Goal: Task Accomplishment & Management: Complete application form

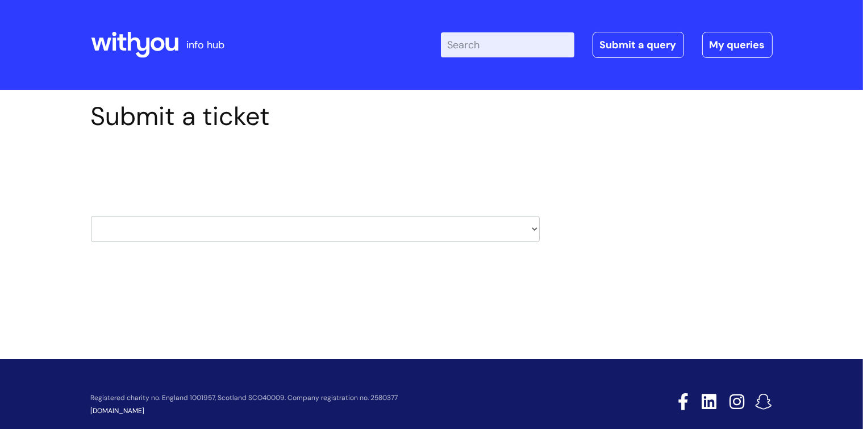
click at [525, 226] on select "HR / People IT and Support Clinical Drug Alerts Finance Accounts Data Support T…" at bounding box center [315, 229] width 449 height 26
select select "data_support_team"
click at [91, 216] on select "HR / People IT and Support Clinical Drug Alerts Finance Accounts Data Support T…" at bounding box center [315, 229] width 449 height 26
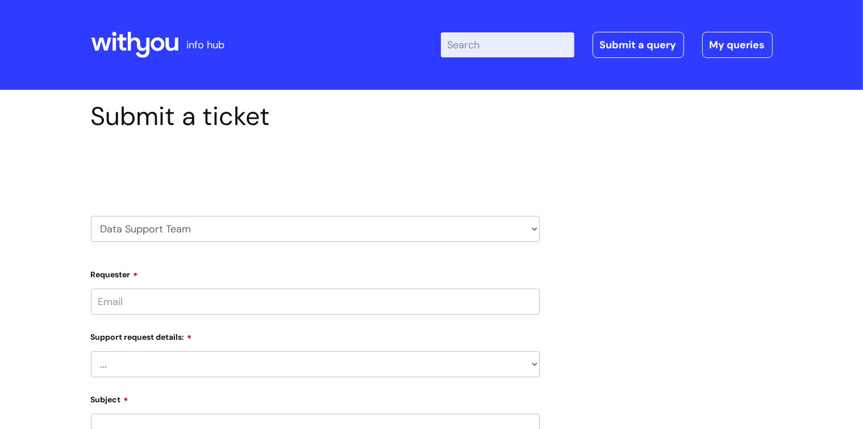
click at [344, 303] on input "Requester" at bounding box center [315, 302] width 449 height 26
type input "[PERSON_NAME]"
click at [534, 362] on div "Support request details: ... My enquiry relates to Nebula My enquiry relates to…" at bounding box center [315, 352] width 449 height 50
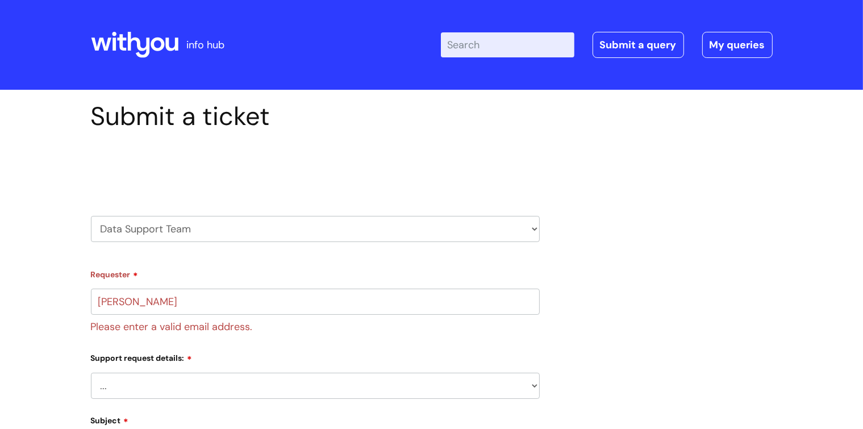
select select "My enquiry relates to another Client Management System"
click at [91, 373] on select "... My enquiry relates to Nebula My enquiry relates to Halo My enquiry relates …" at bounding box center [315, 386] width 449 height 26
click at [687, 296] on div "Submit a ticket Select issue type HR / People IT and Support Clinical Drug Aler…" at bounding box center [431, 406] width 699 height 611
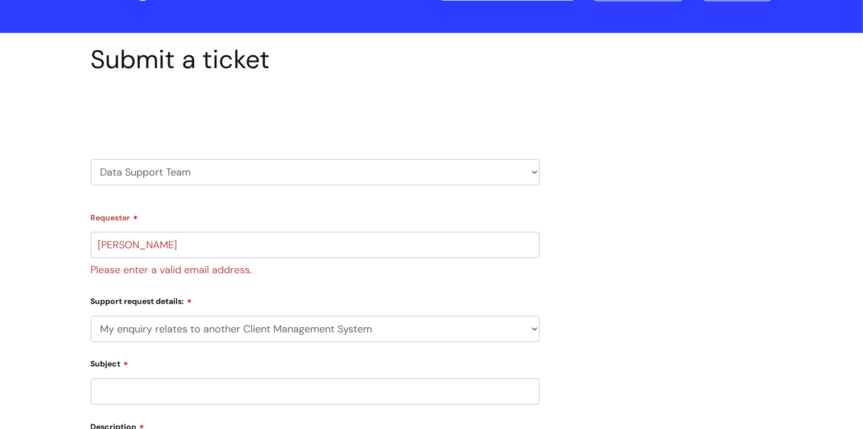
scroll to position [114, 0]
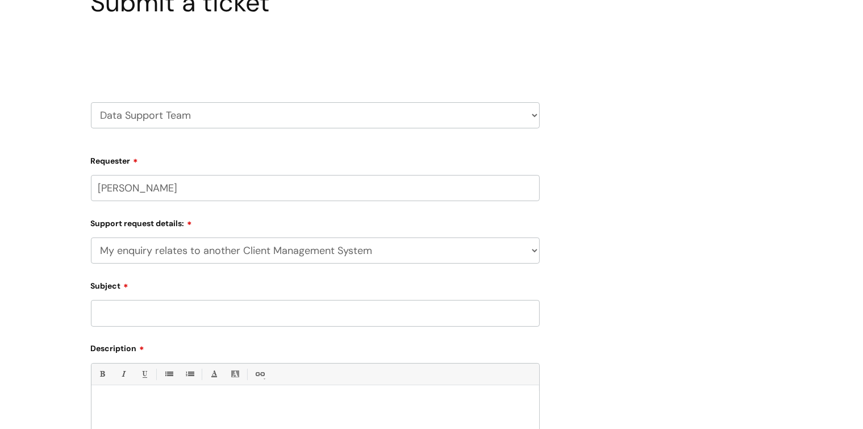
drag, startPoint x: 189, startPoint y: 189, endPoint x: 0, endPoint y: 182, distance: 188.7
click at [0, 182] on div "Submit a ticket Select issue type HR / People IT and Support Clinical Drug Aler…" at bounding box center [431, 300] width 863 height 649
type input "[PERSON_NAME][EMAIL_ADDRESS][PERSON_NAME][DOMAIN_NAME]"
click at [114, 311] on input "Subject" at bounding box center [315, 313] width 449 height 26
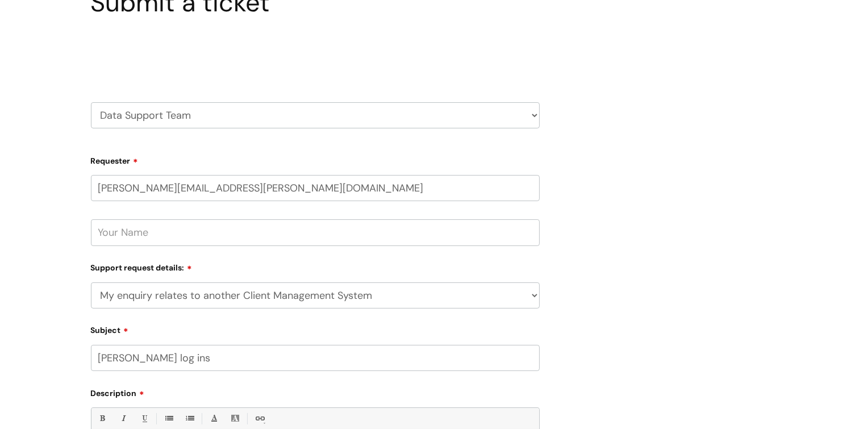
scroll to position [284, 0]
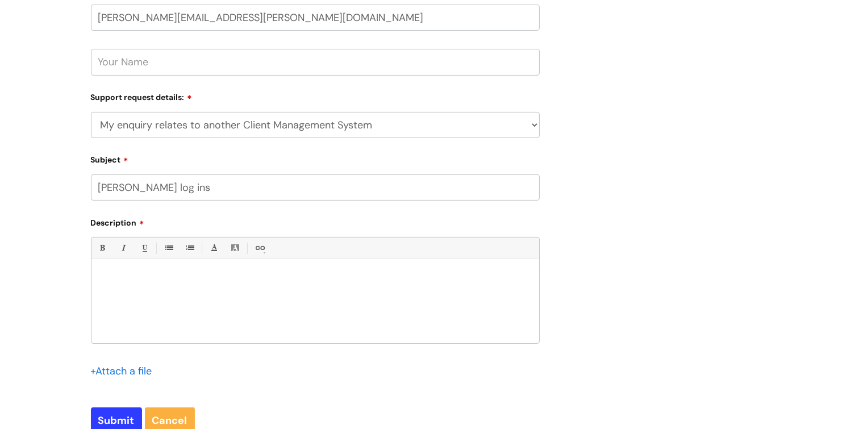
type input "[PERSON_NAME] log ins"
click at [130, 278] on p at bounding box center [315, 278] width 431 height 10
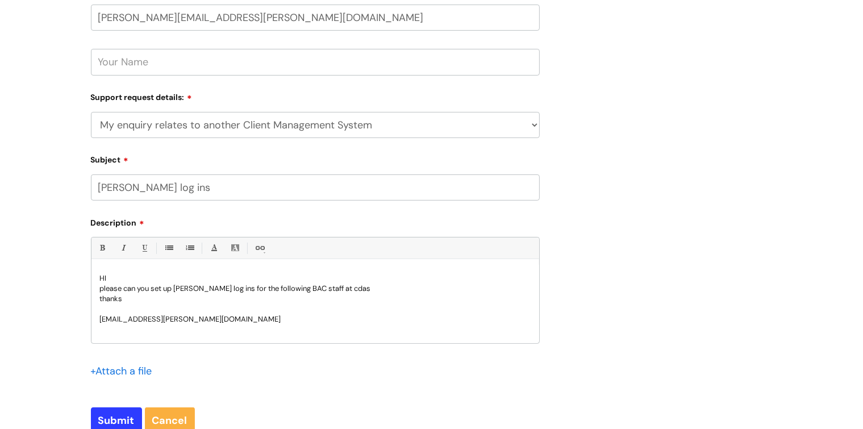
click at [100, 335] on div "HI please can you set up [PERSON_NAME] log ins for the following BAC staff at c…" at bounding box center [315, 304] width 448 height 78
click at [247, 318] on p "[EMAIL_ADDRESS][PERSON_NAME][DOMAIN_NAME]" at bounding box center [315, 319] width 431 height 10
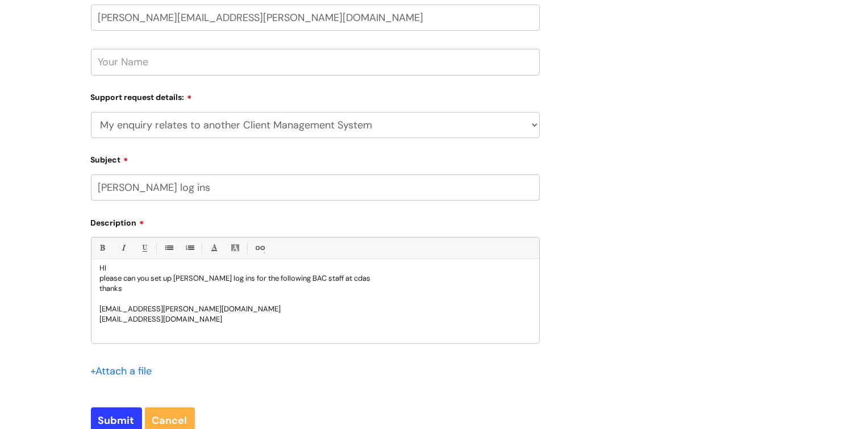
click at [109, 335] on div "HI please can you set up [PERSON_NAME] log ins for the following BAC staff at c…" at bounding box center [315, 304] width 448 height 78
click at [250, 329] on p "[PERSON_NAME][EMAIL_ADDRESS][PERSON_NAME][DOMAIN_NAME]" at bounding box center [315, 329] width 431 height 10
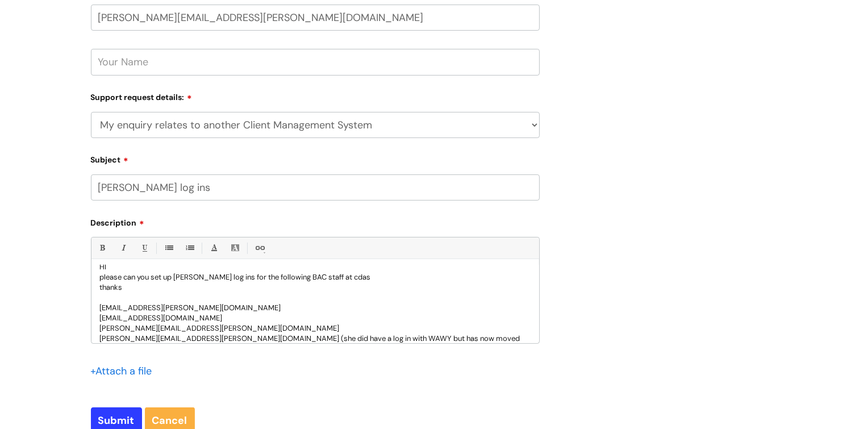
scroll to position [22, 0]
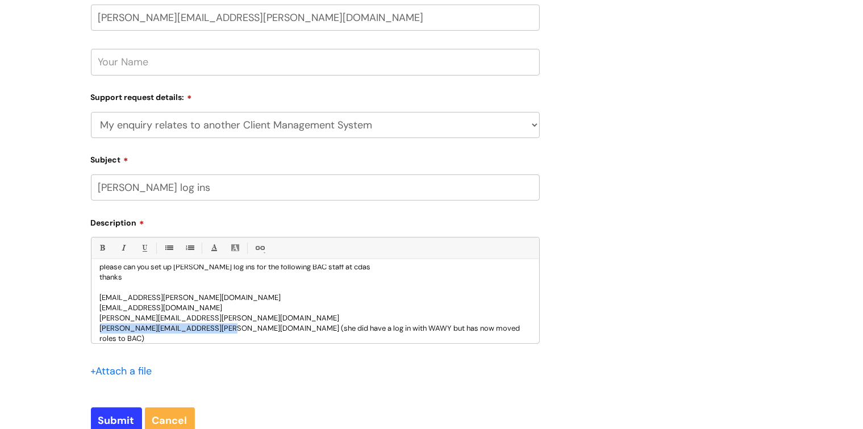
drag, startPoint x: 234, startPoint y: 328, endPoint x: 98, endPoint y: 331, distance: 135.8
click at [98, 331] on div "HI please can you set up [PERSON_NAME] log ins for the following BAC staff at c…" at bounding box center [315, 304] width 448 height 78
click at [474, 329] on p "[PERSON_NAME][EMAIL_ADDRESS][PERSON_NAME][DOMAIN_NAME] (she did have a log in w…" at bounding box center [315, 333] width 431 height 20
click at [215, 344] on p at bounding box center [315, 349] width 431 height 10
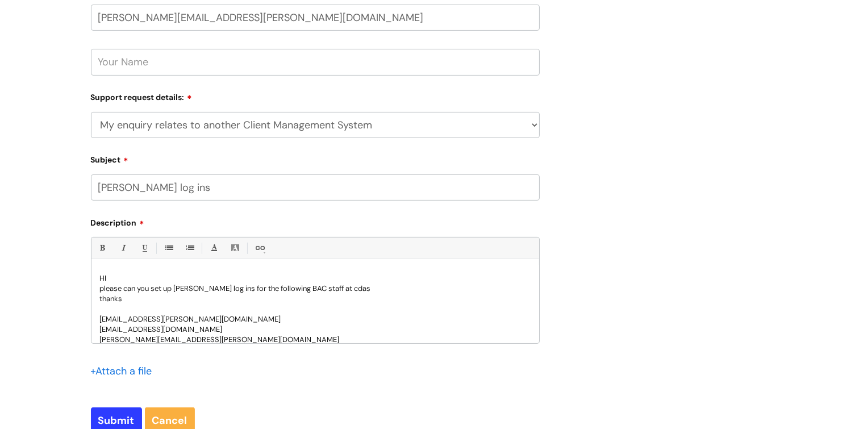
drag, startPoint x: 528, startPoint y: 291, endPoint x: 528, endPoint y: 333, distance: 42.6
click at [528, 333] on div "HI please can you set up [PERSON_NAME] log ins for the following BAC staff at c…" at bounding box center [315, 304] width 448 height 78
click at [586, 321] on div "Submit a ticket Select issue type HR / People IT and Support Clinical Drug Aler…" at bounding box center [431, 134] width 699 height 635
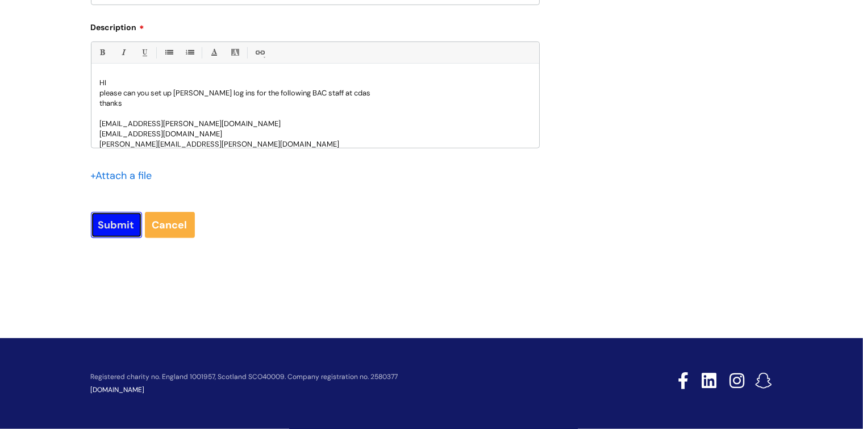
click at [116, 233] on input "Submit" at bounding box center [116, 225] width 51 height 26
type input "Please Wait..."
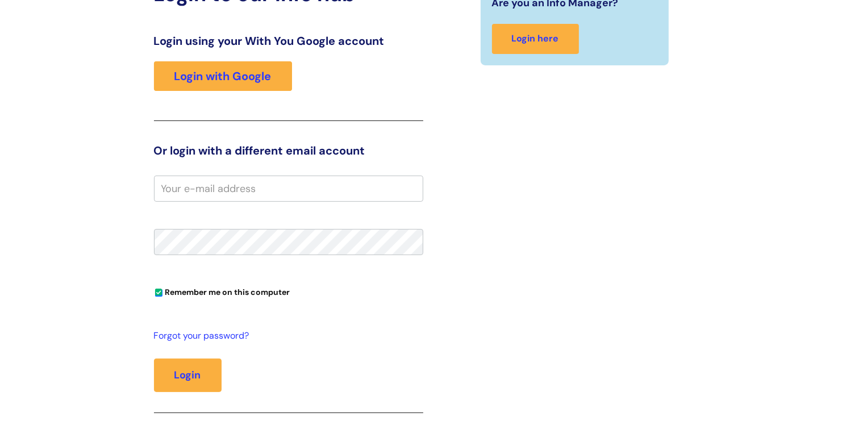
scroll to position [227, 0]
